Goal: Understand process/instructions: Learn how to perform a task or action

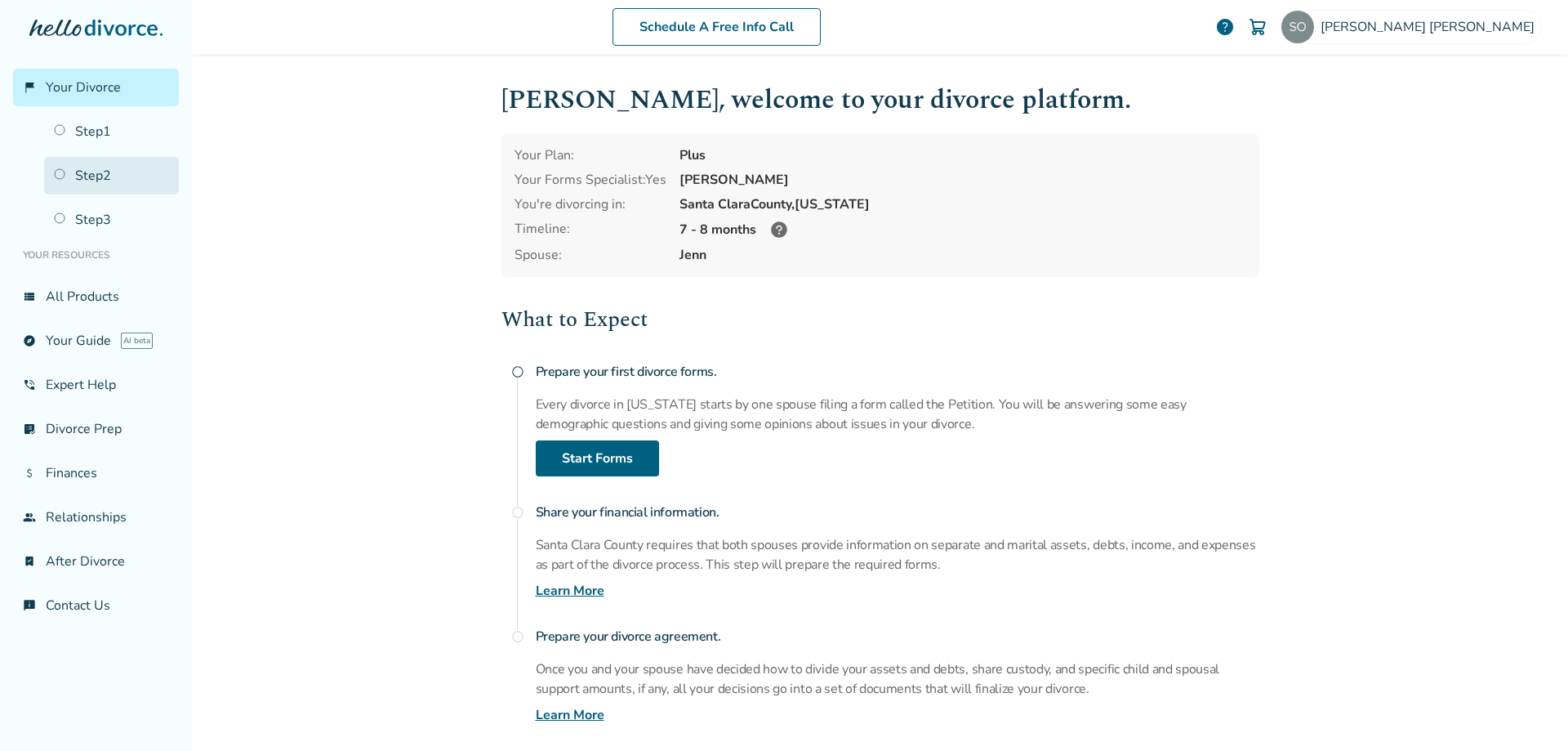
click at [104, 179] on link "Step 2" at bounding box center [111, 176] width 135 height 37
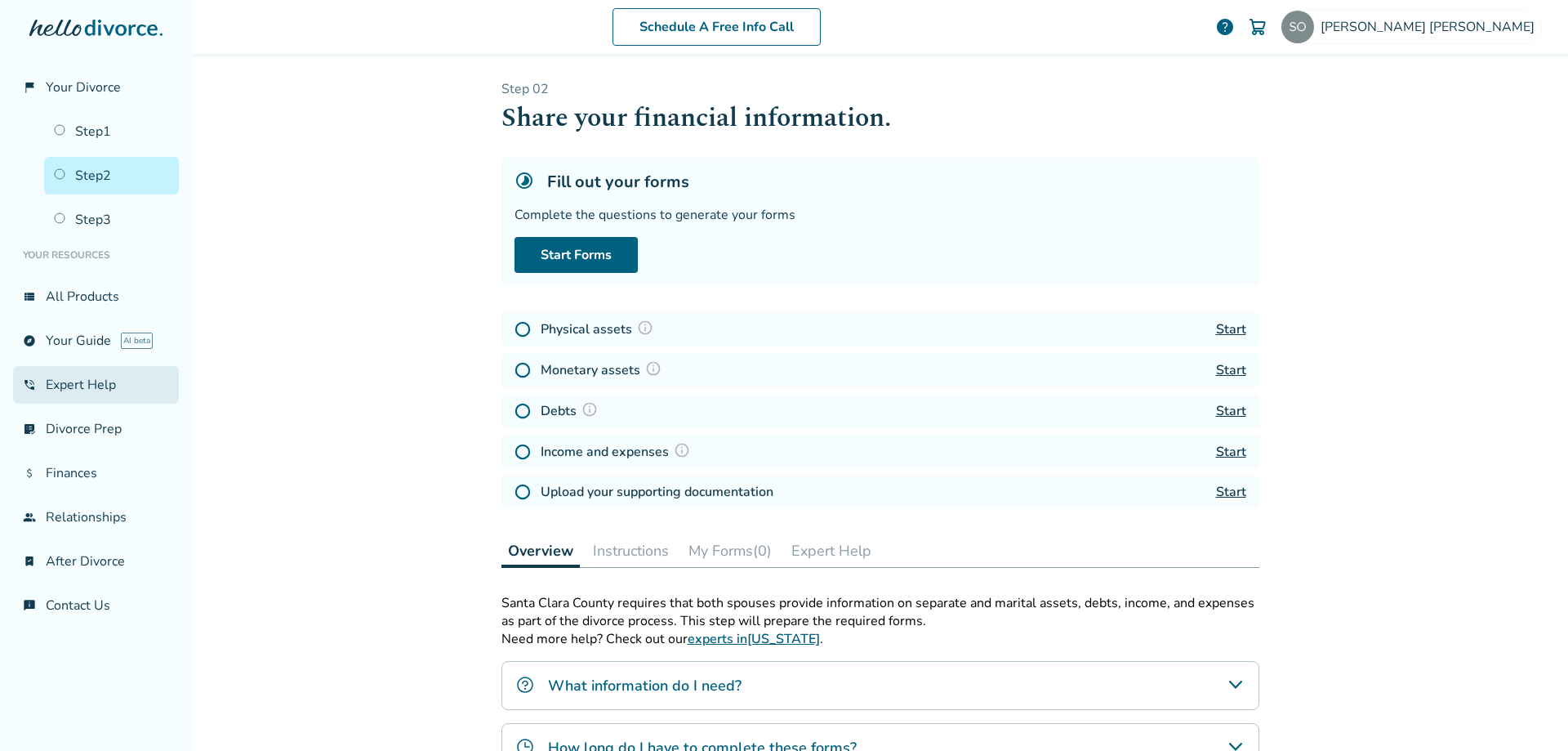
click at [91, 378] on link "phone_in_talk Expert Help" at bounding box center [96, 385] width 166 height 37
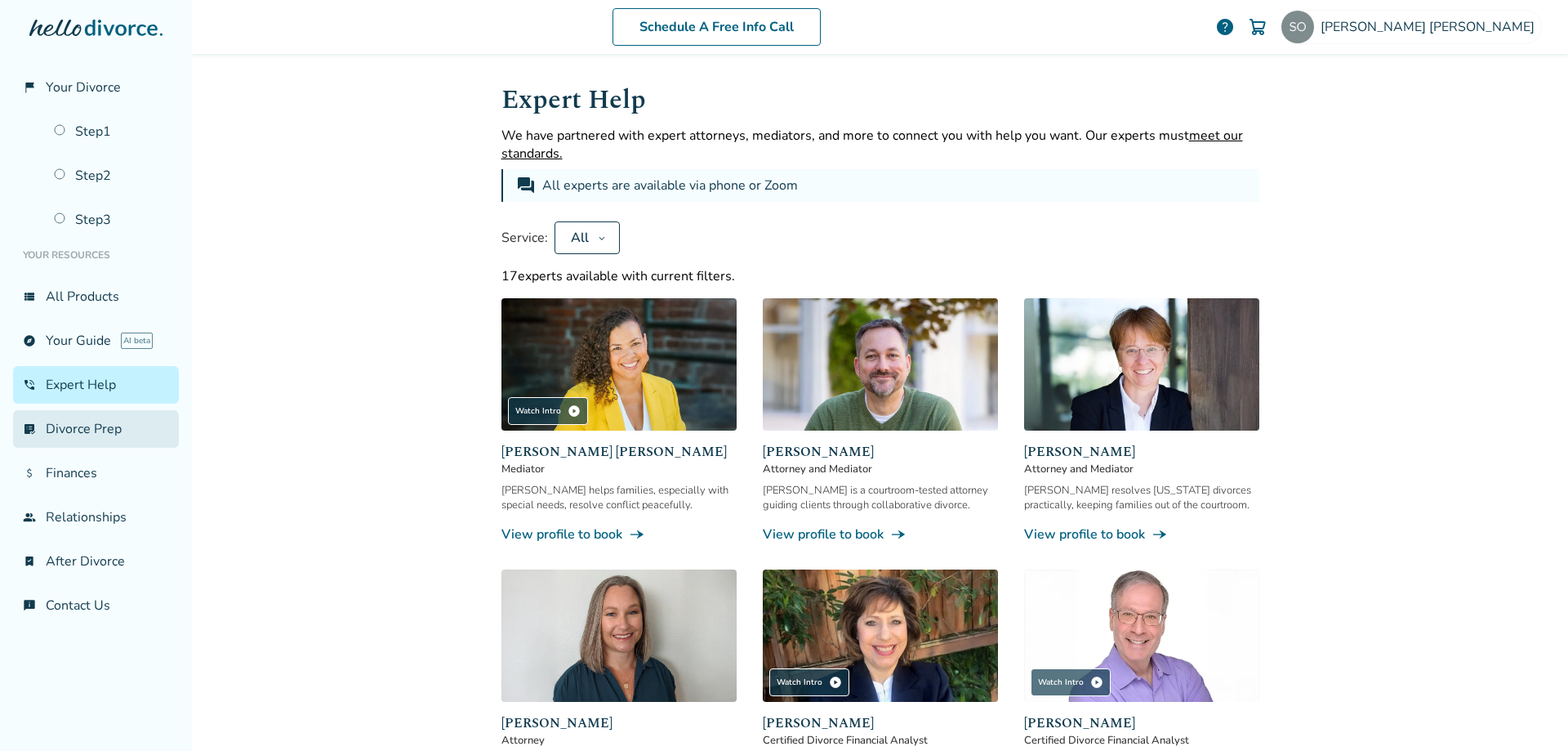
click at [115, 423] on link "list_alt_check Divorce Prep" at bounding box center [96, 429] width 166 height 37
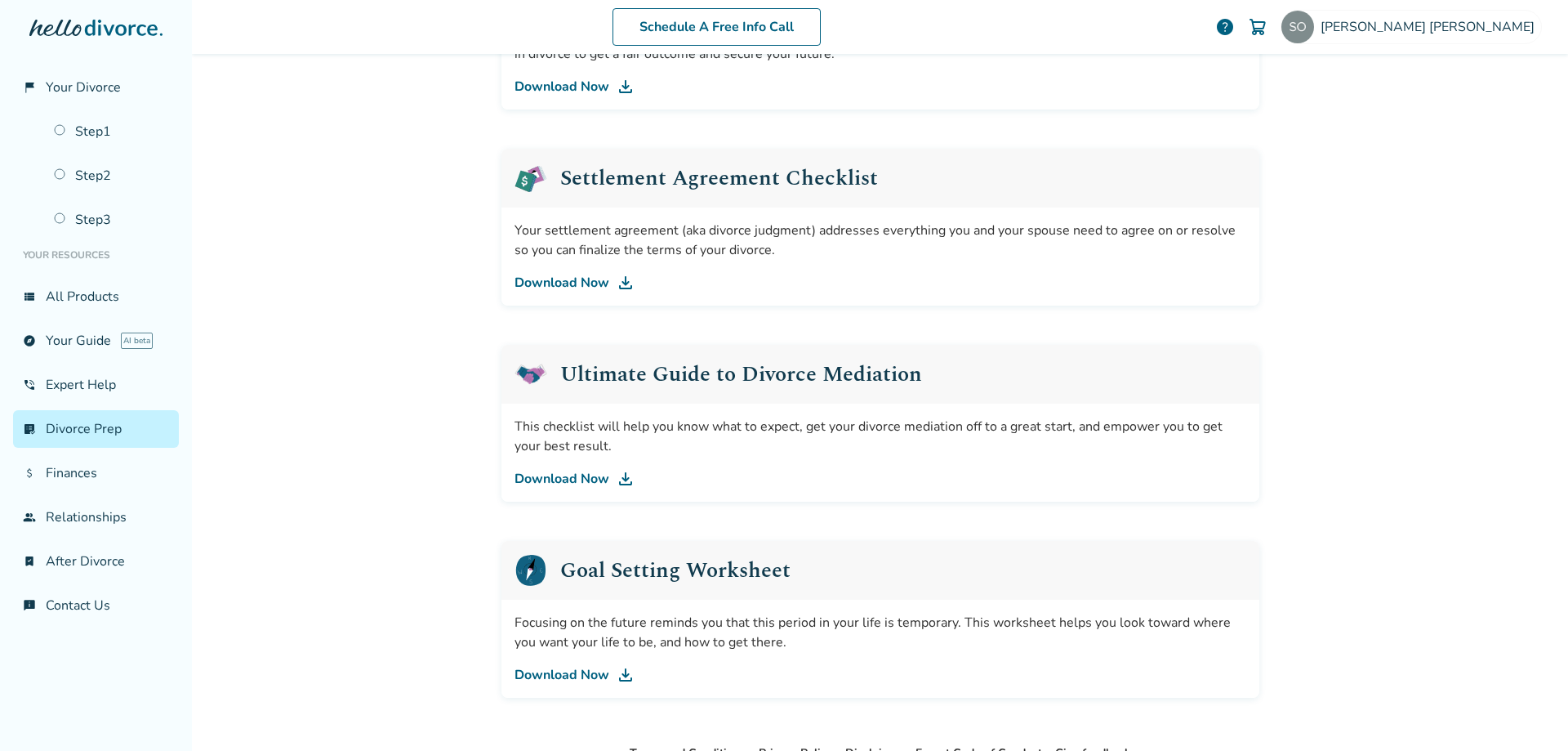
scroll to position [685, 0]
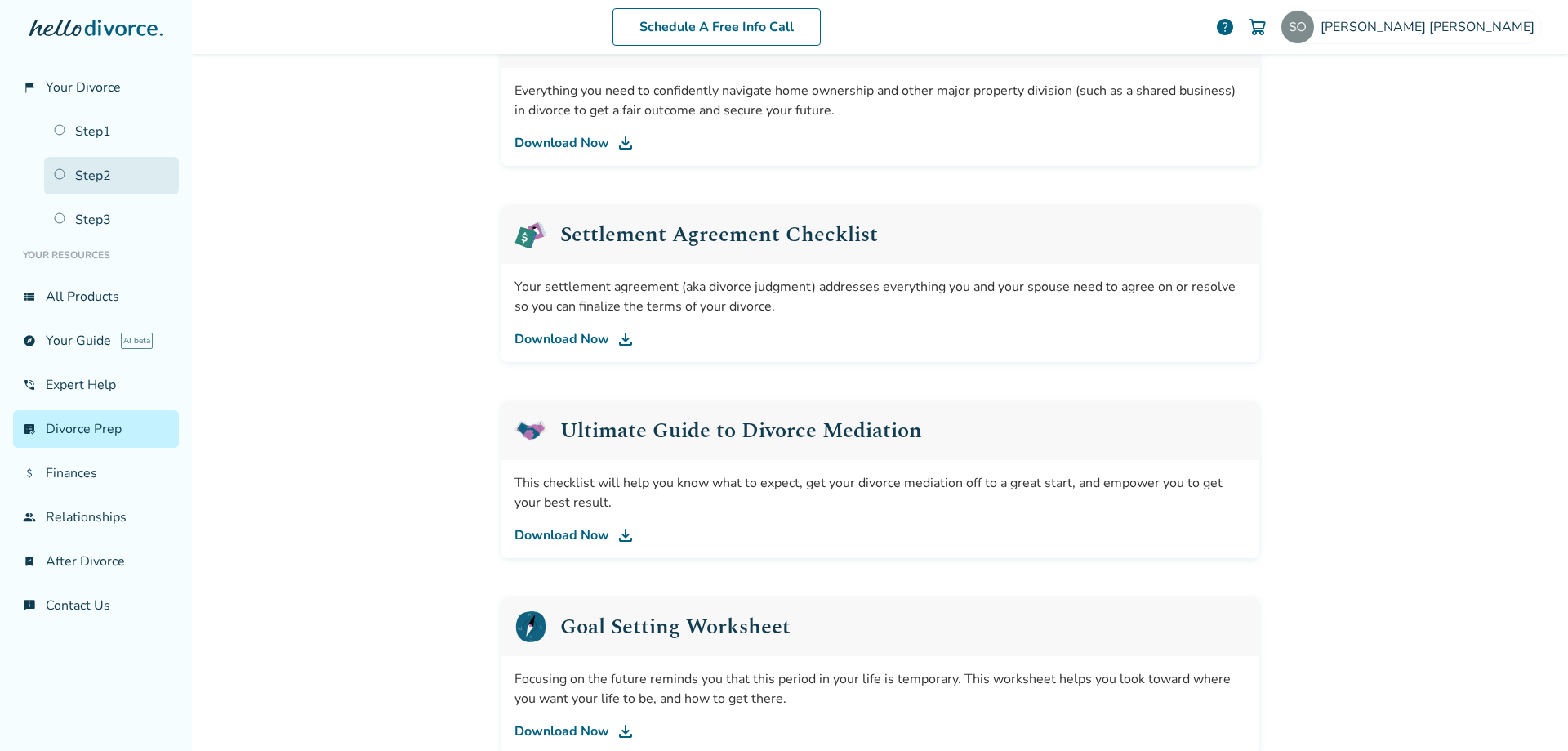
click at [95, 179] on link "Step 2" at bounding box center [111, 176] width 135 height 37
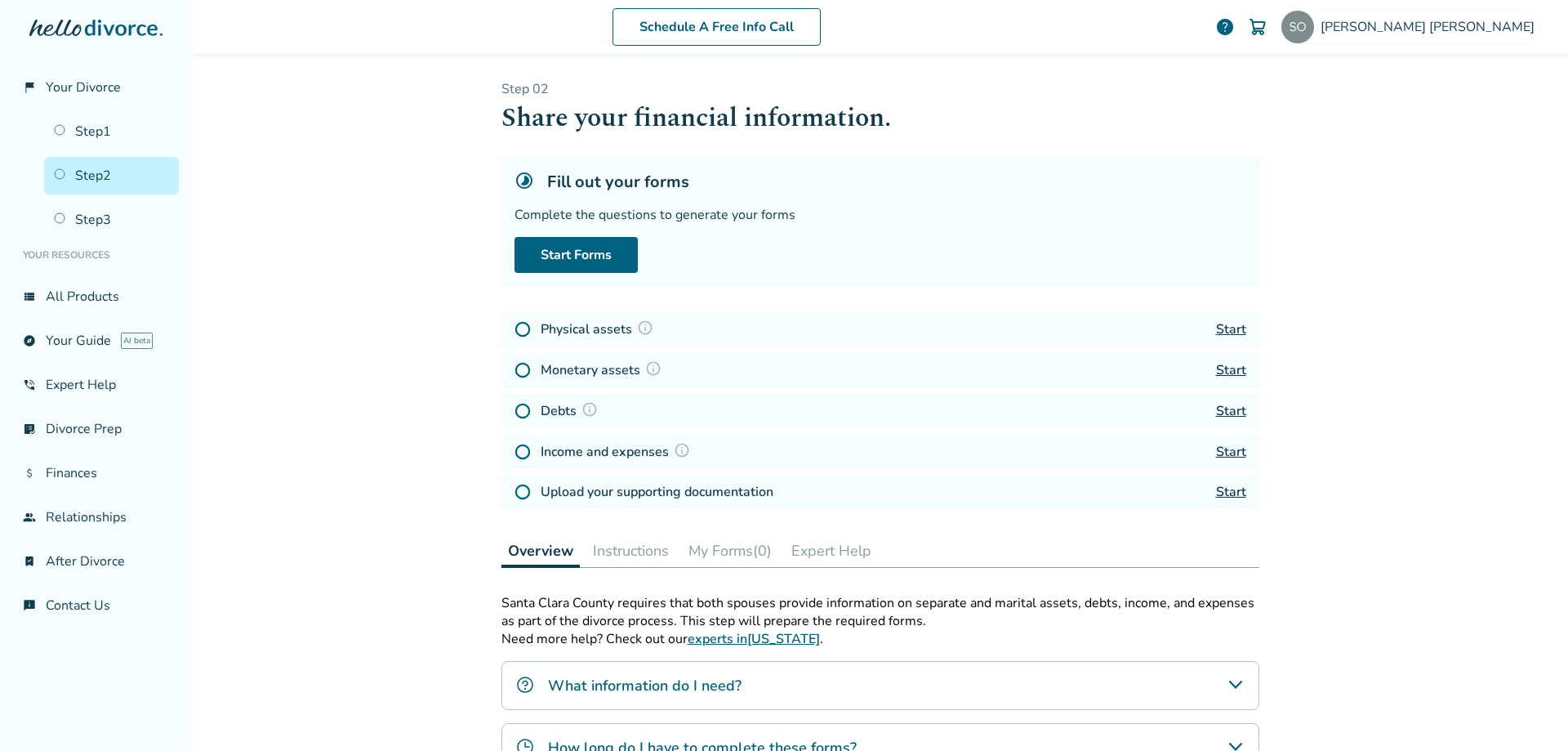
click at [1226, 449] on link "Start" at bounding box center [1231, 452] width 31 height 18
